Goal: Task Accomplishment & Management: Use online tool/utility

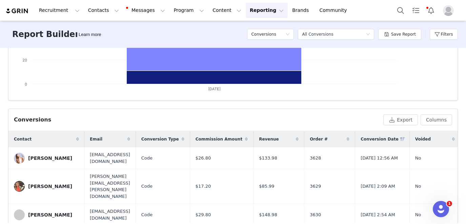
scroll to position [188, 0]
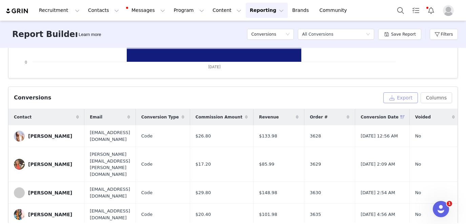
click at [403, 101] on button "Export" at bounding box center [400, 97] width 35 height 11
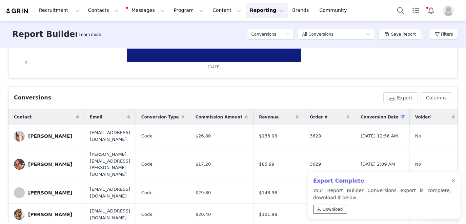
click at [324, 208] on span "Download" at bounding box center [333, 209] width 20 height 6
click at [454, 183] on div at bounding box center [453, 180] width 4 height 5
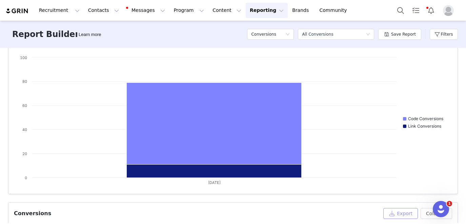
scroll to position [0, 0]
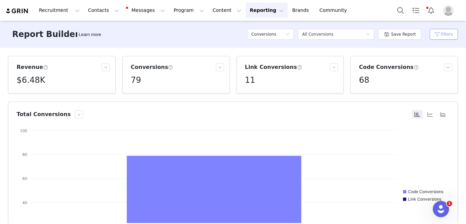
click at [444, 38] on button "Filters" at bounding box center [444, 34] width 28 height 11
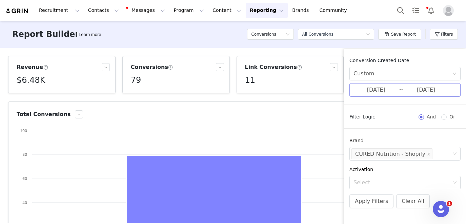
click at [377, 89] on input "[DATE]" at bounding box center [375, 89] width 45 height 9
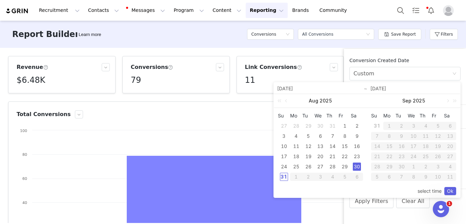
click at [282, 177] on div "31" at bounding box center [284, 176] width 8 height 8
type input "[DATE]"
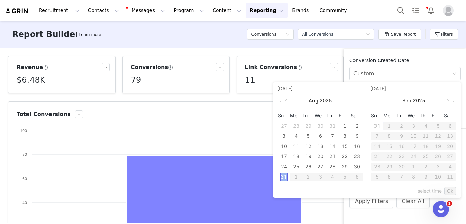
type input "[DATE]"
click at [450, 189] on link "Ok" at bounding box center [450, 191] width 12 height 8
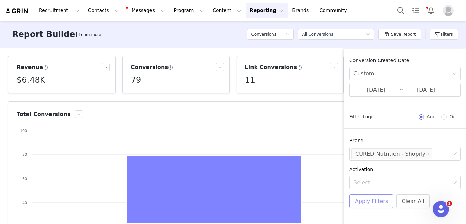
click at [368, 204] on button "Apply Filters" at bounding box center [371, 201] width 44 height 14
